Goal: Book appointment/travel/reservation

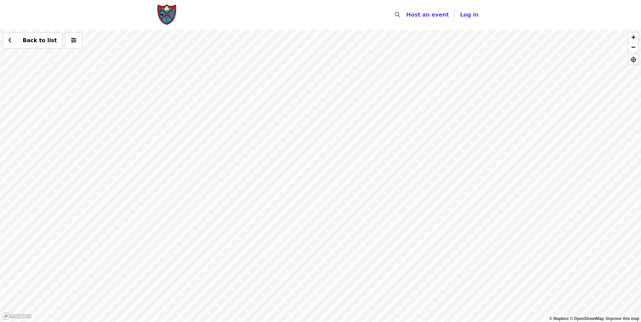
drag, startPoint x: 317, startPoint y: 102, endPoint x: 303, endPoint y: 339, distance: 237.6
click at [303, 322] on html "Skip to content ​ Host an event Host Log in © Mapbox © OpenStreetMap Improve th…" at bounding box center [320, 161] width 641 height 322
click at [281, 121] on div "Back to list" at bounding box center [320, 176] width 641 height 293
drag, startPoint x: 227, startPoint y: 250, endPoint x: 254, endPoint y: 178, distance: 76.7
click at [254, 178] on div "Back to list" at bounding box center [320, 176] width 641 height 293
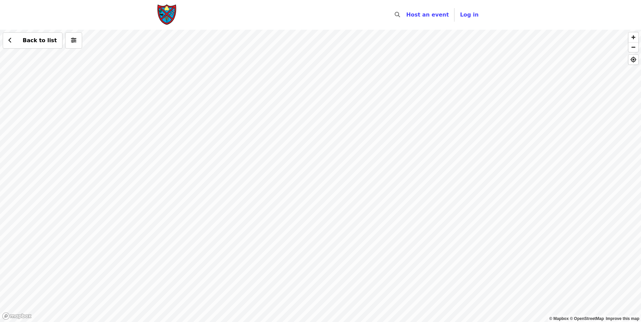
click at [216, 228] on div "Back to list" at bounding box center [320, 176] width 641 height 293
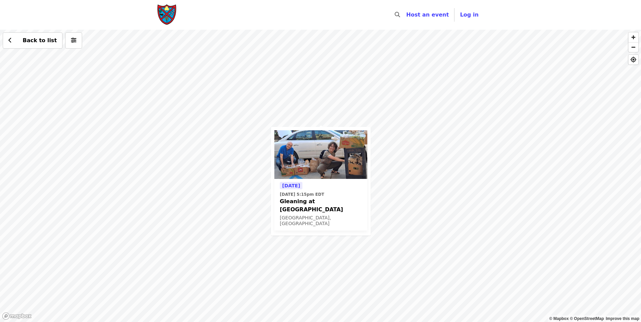
click at [437, 85] on div "[DATE] [DATE] 5:15pm EDT Gleaning at [GEOGRAPHIC_DATA], [GEOGRAPHIC_DATA] Back …" at bounding box center [320, 176] width 641 height 293
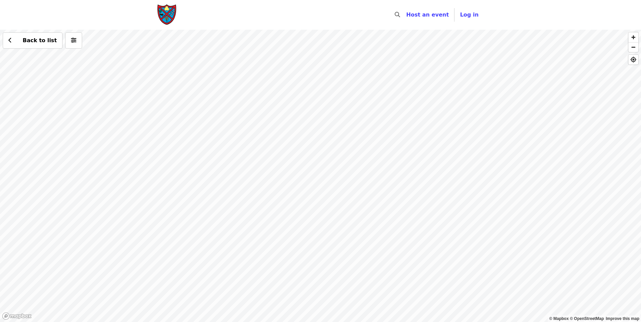
click at [287, 156] on div "Back to list" at bounding box center [320, 176] width 641 height 293
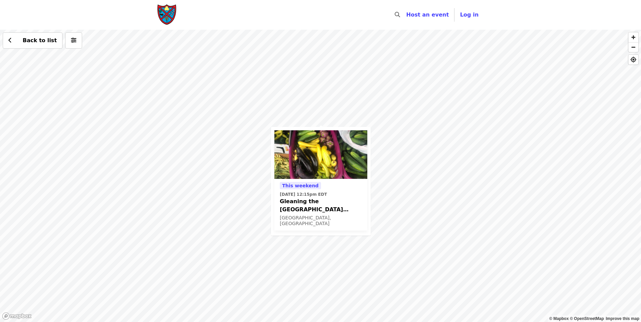
click at [380, 175] on div "This weekend [DATE] 12:15pm EDT Gleaning the [GEOGRAPHIC_DATA] [GEOGRAPHIC_DATA…" at bounding box center [320, 176] width 641 height 293
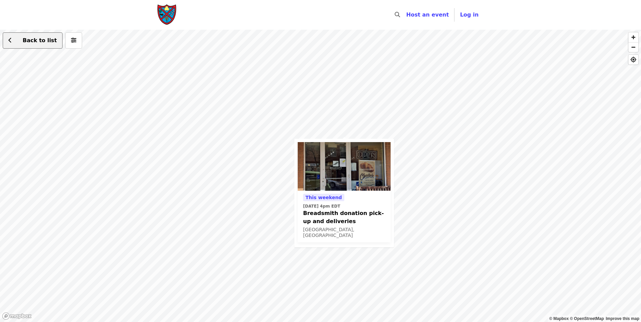
click at [22, 41] on span "Back to list" at bounding box center [36, 40] width 41 height 8
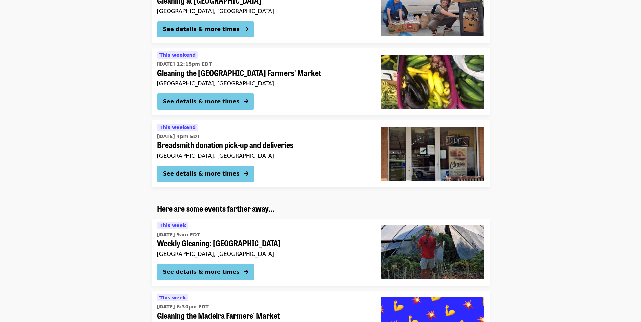
scroll to position [169, 0]
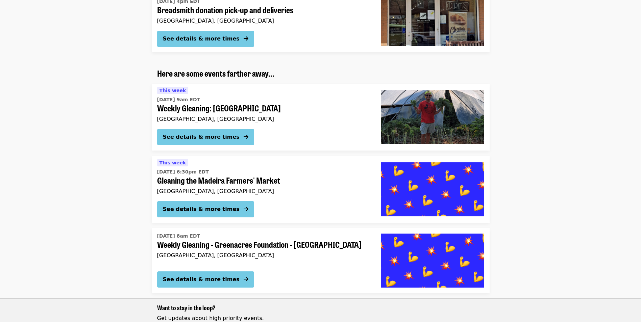
drag, startPoint x: 315, startPoint y: 182, endPoint x: 608, endPoint y: 153, distance: 293.9
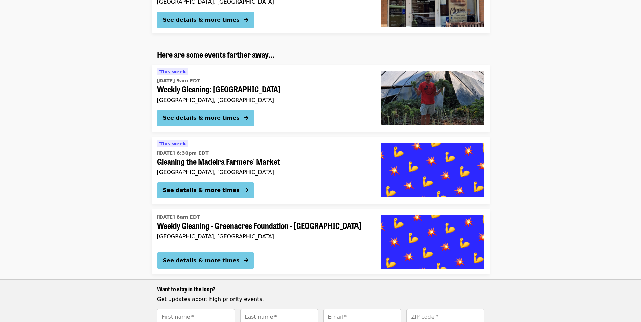
scroll to position [270, 0]
